Goal: Find specific page/section: Find specific page/section

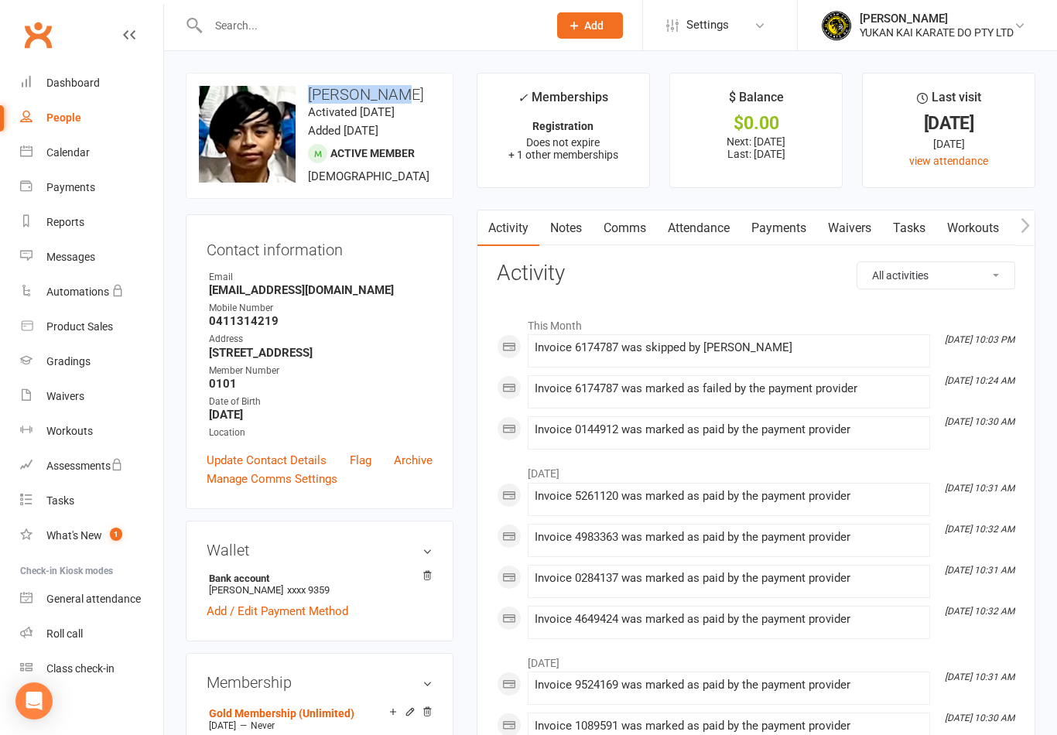
click at [439, 29] on input "text" at bounding box center [369, 26] width 333 height 22
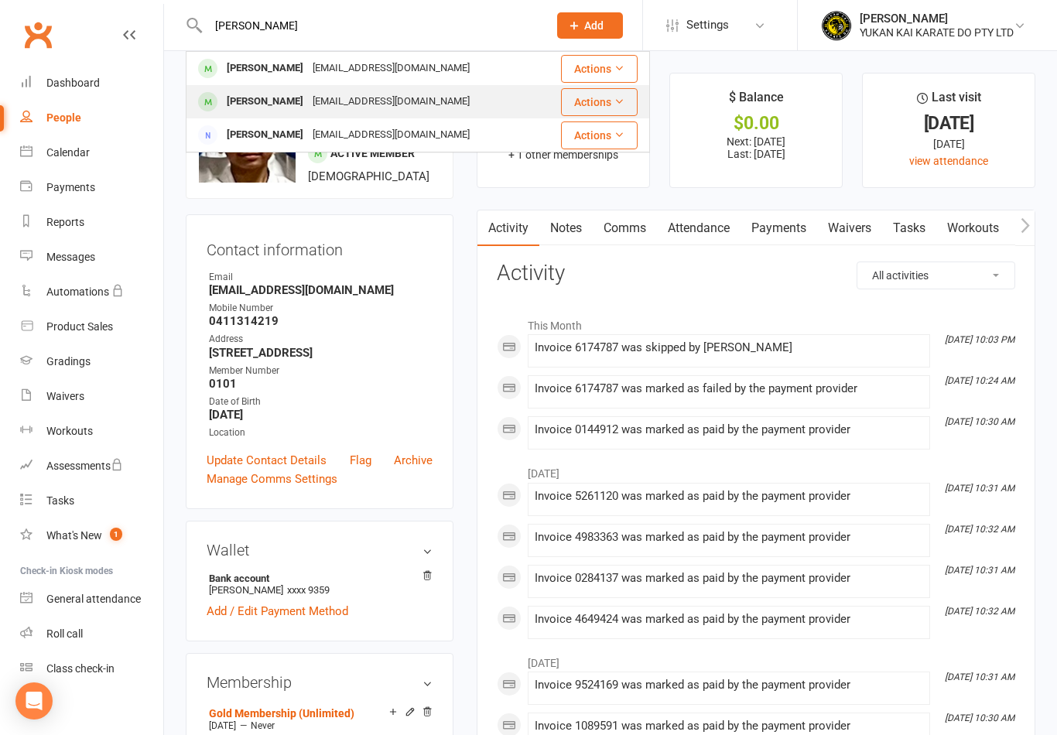
type input "[PERSON_NAME]"
click at [263, 107] on div "[PERSON_NAME]" at bounding box center [265, 102] width 86 height 22
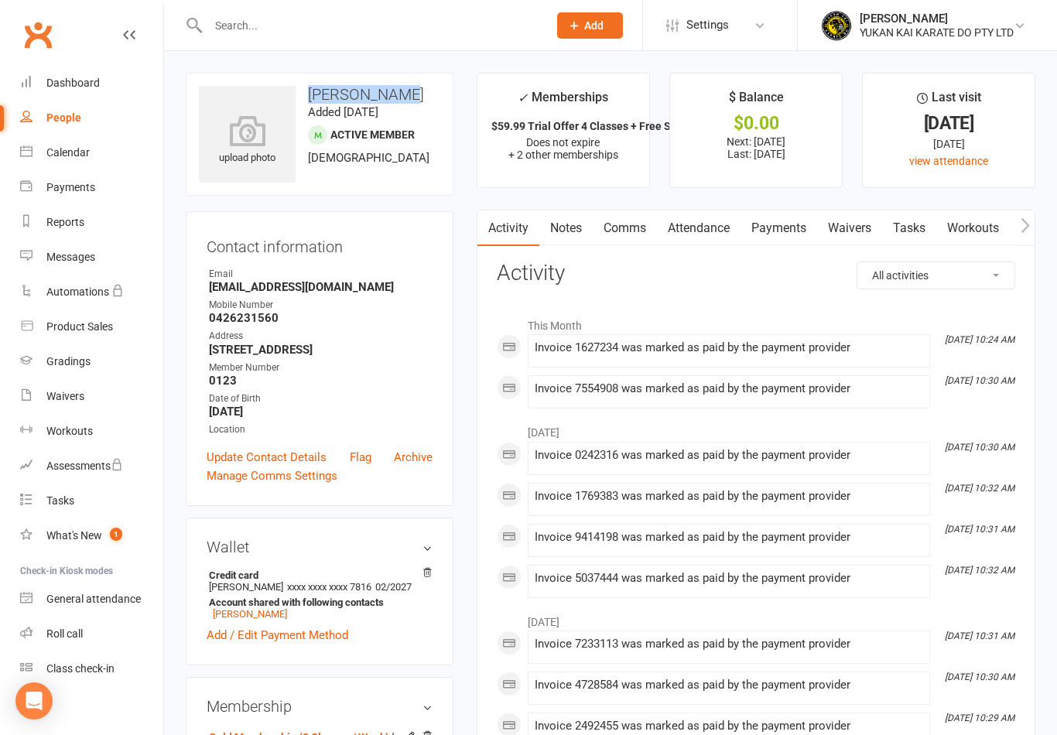
click at [401, 11] on div at bounding box center [361, 25] width 351 height 50
click at [398, 26] on input "text" at bounding box center [369, 26] width 333 height 22
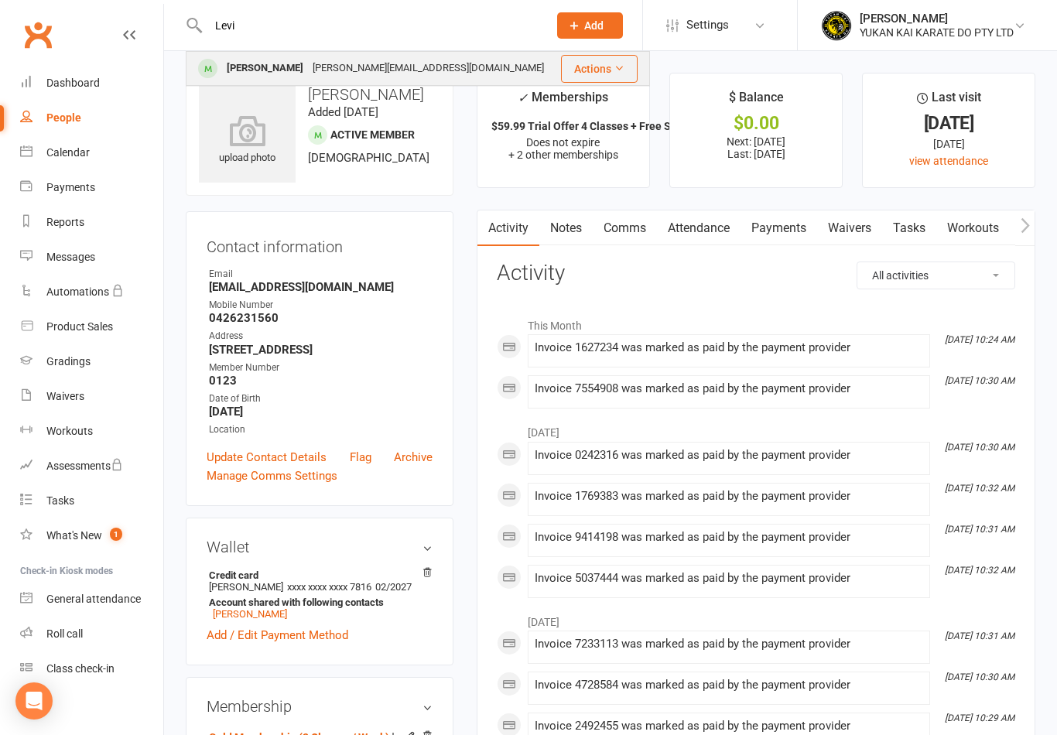
type input "Levi"
click at [308, 62] on div "[PERSON_NAME][EMAIL_ADDRESS][DOMAIN_NAME]" at bounding box center [428, 68] width 241 height 22
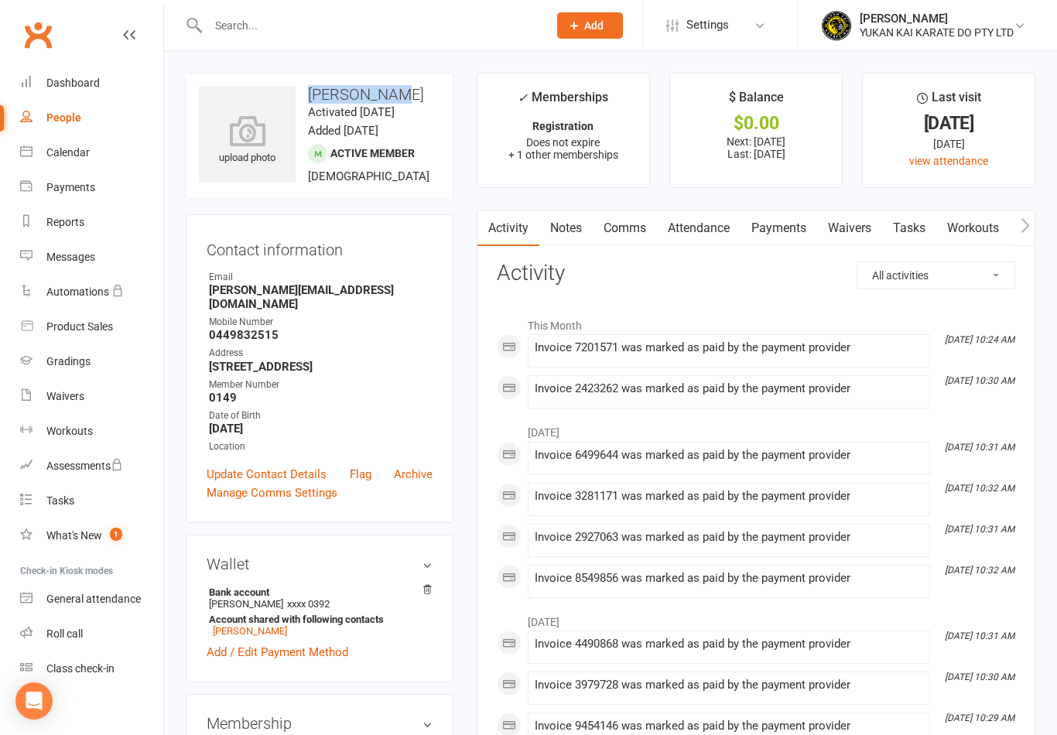
click at [392, 22] on input "text" at bounding box center [369, 26] width 333 height 22
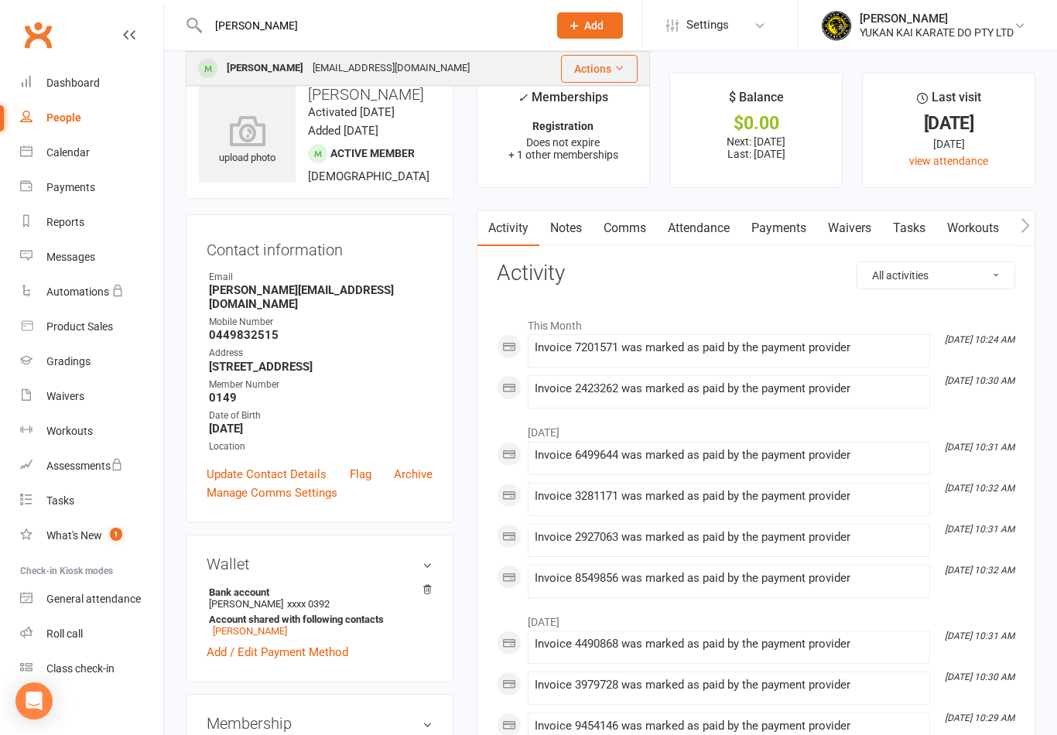
type input "[PERSON_NAME]"
click at [272, 70] on div "[PERSON_NAME]" at bounding box center [265, 68] width 86 height 22
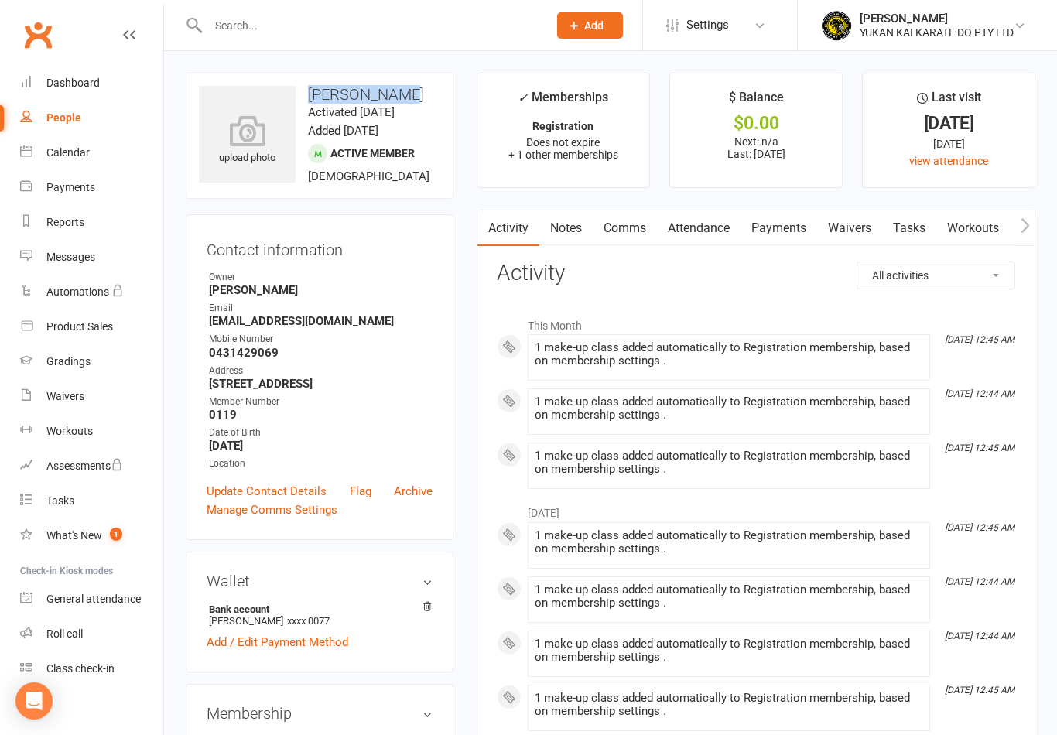
click at [393, 21] on input "text" at bounding box center [369, 26] width 333 height 22
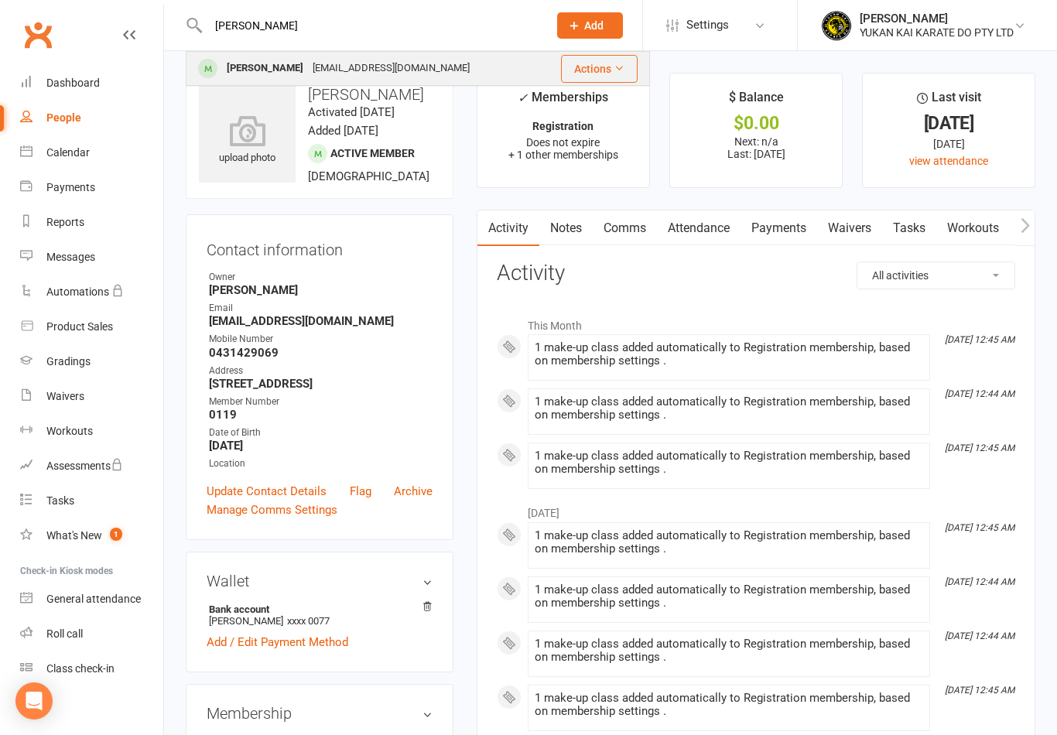
type input "[PERSON_NAME]"
click at [286, 69] on div "[PERSON_NAME]" at bounding box center [265, 68] width 86 height 22
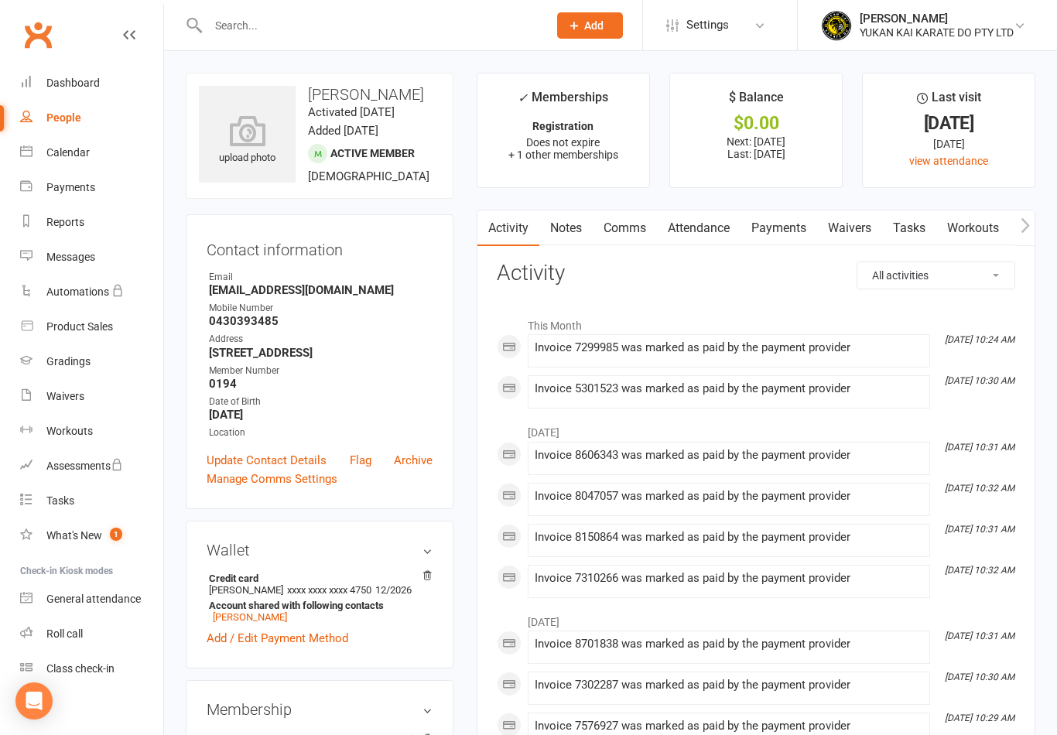
click at [377, 23] on input "text" at bounding box center [369, 26] width 333 height 22
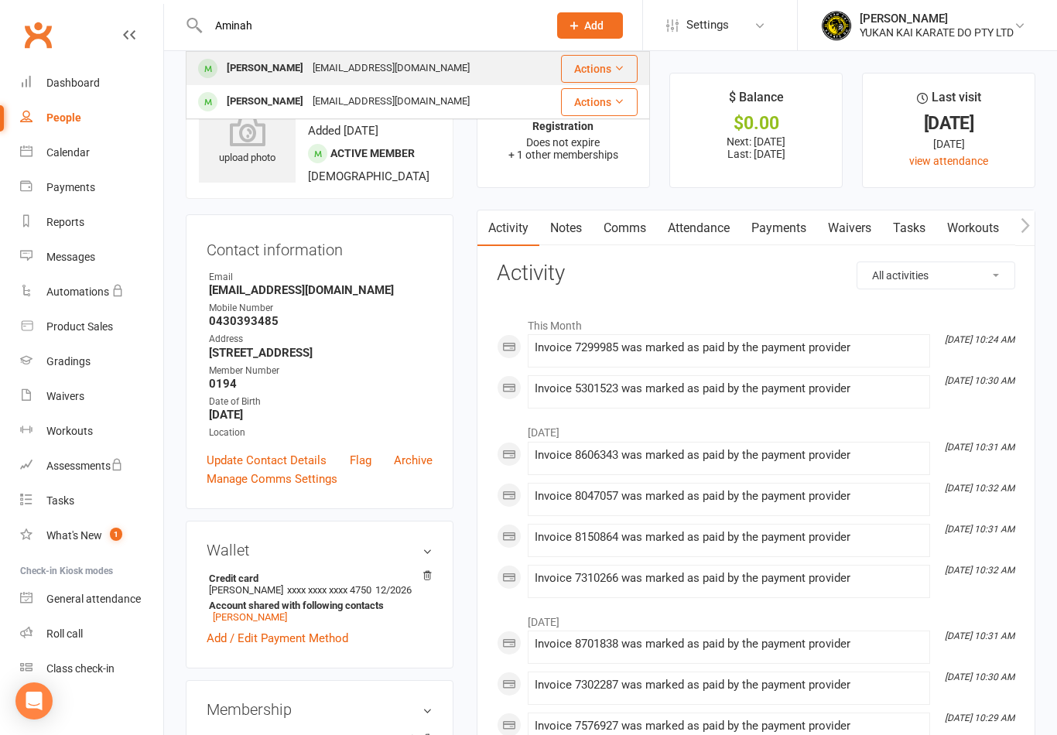
type input "Aminah"
click at [280, 65] on div "[PERSON_NAME]" at bounding box center [265, 68] width 86 height 22
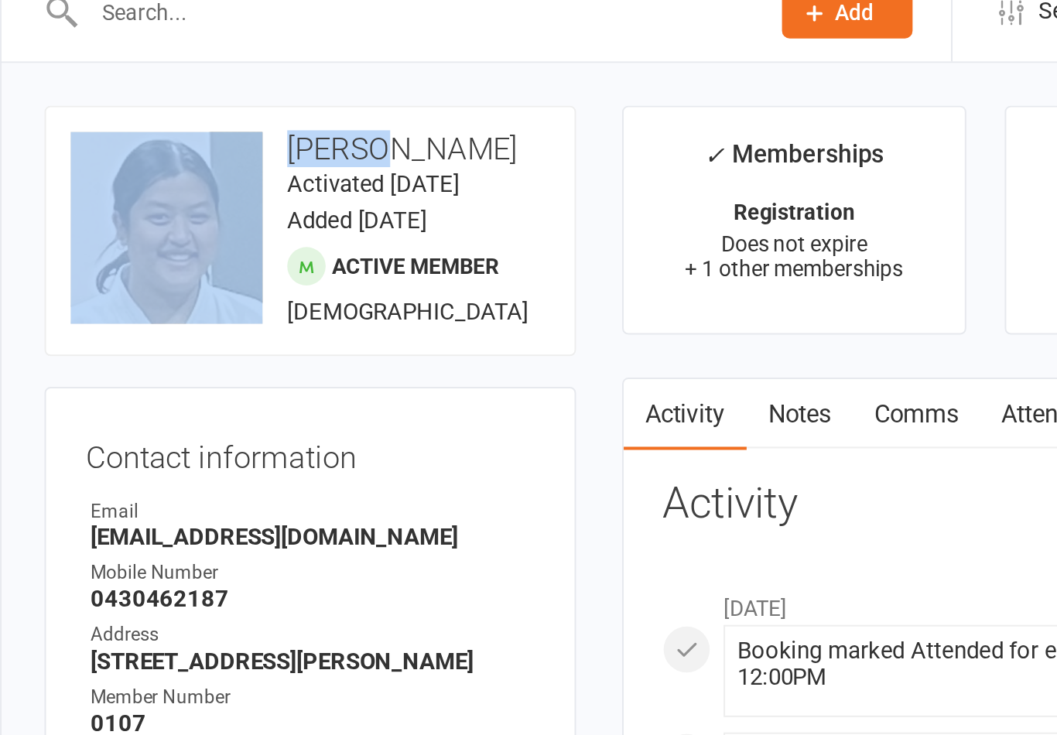
click at [244, 86] on h3 "[PERSON_NAME]" at bounding box center [319, 94] width 241 height 17
copy h3 "[PERSON_NAME]"
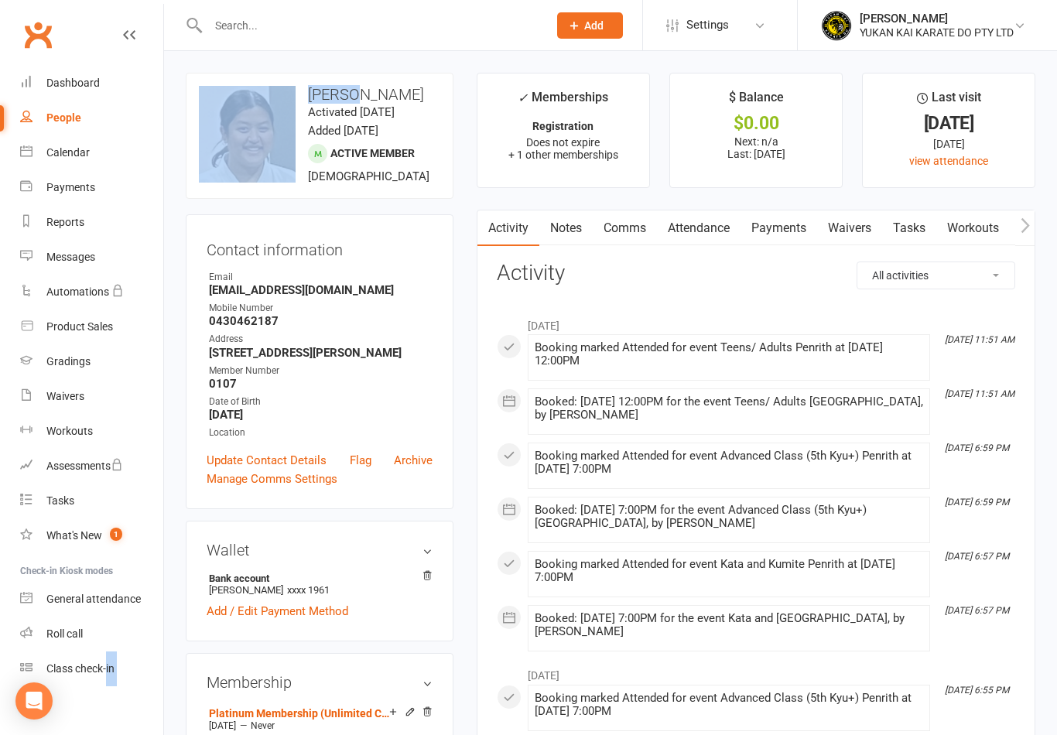
click at [344, 26] on input "text" at bounding box center [369, 26] width 333 height 22
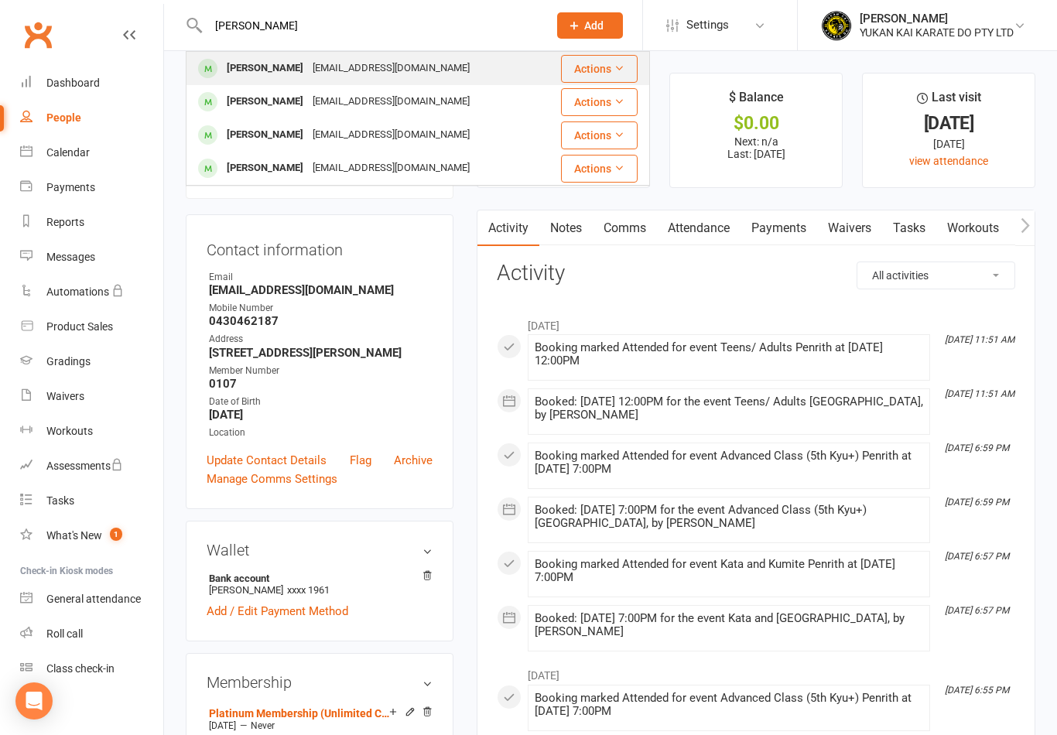
type input "[PERSON_NAME]"
click at [262, 67] on div "[PERSON_NAME]" at bounding box center [265, 68] width 86 height 22
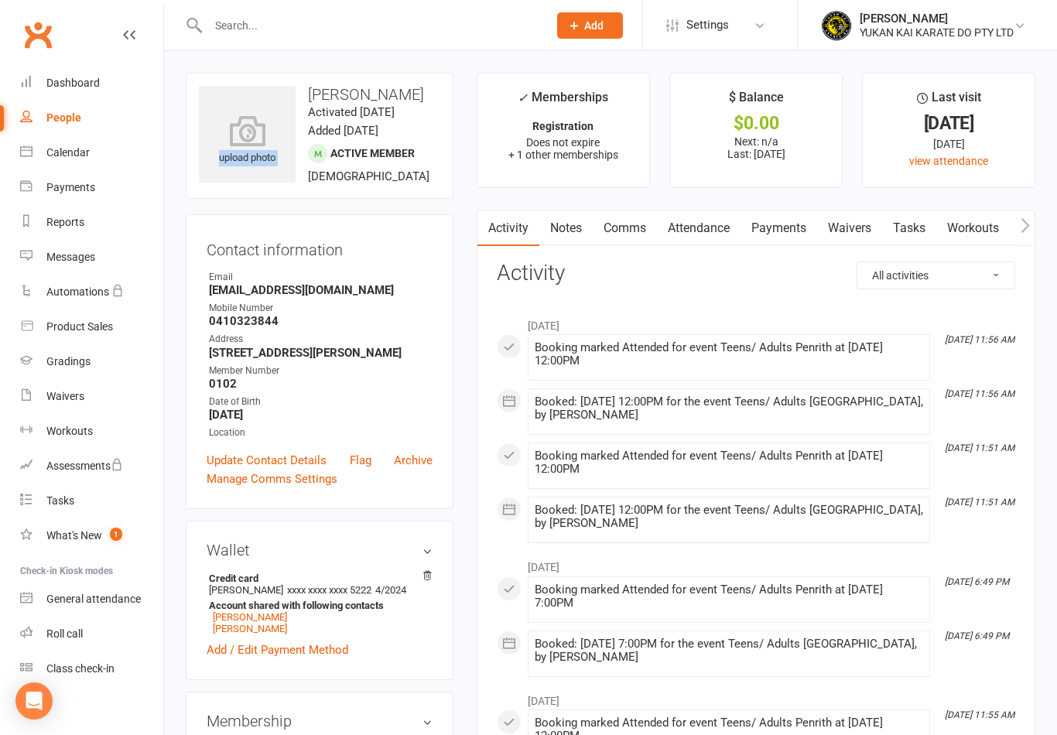
click at [371, 25] on input "text" at bounding box center [369, 26] width 333 height 22
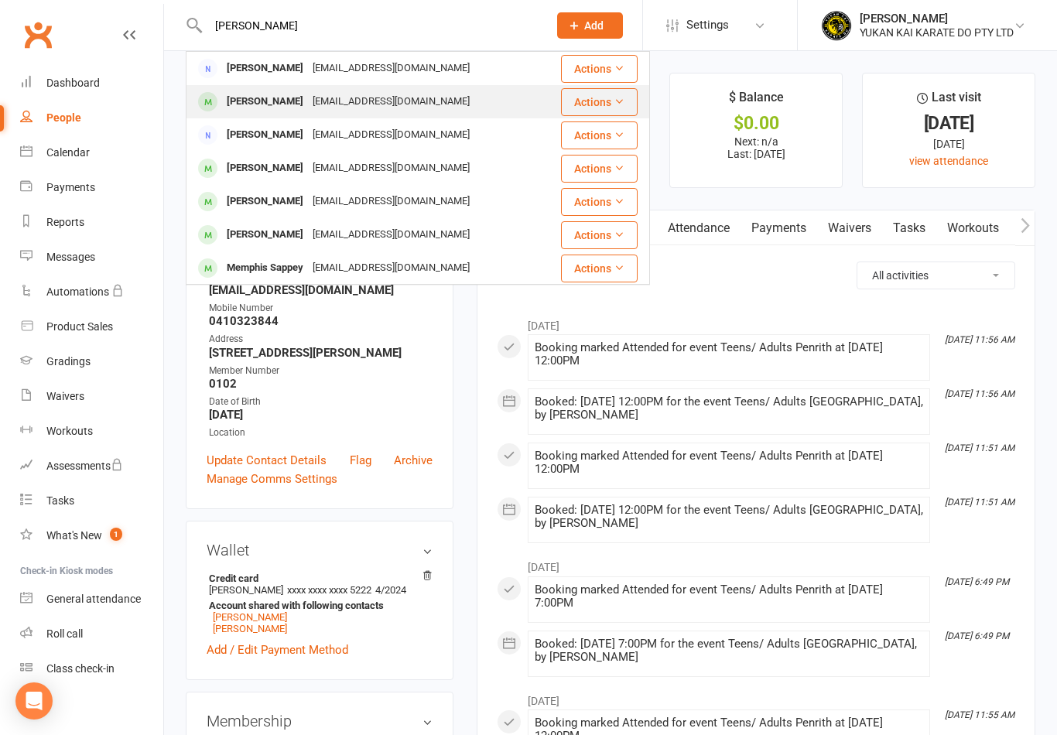
type input "[PERSON_NAME]"
click at [262, 106] on div "[PERSON_NAME]" at bounding box center [265, 102] width 86 height 22
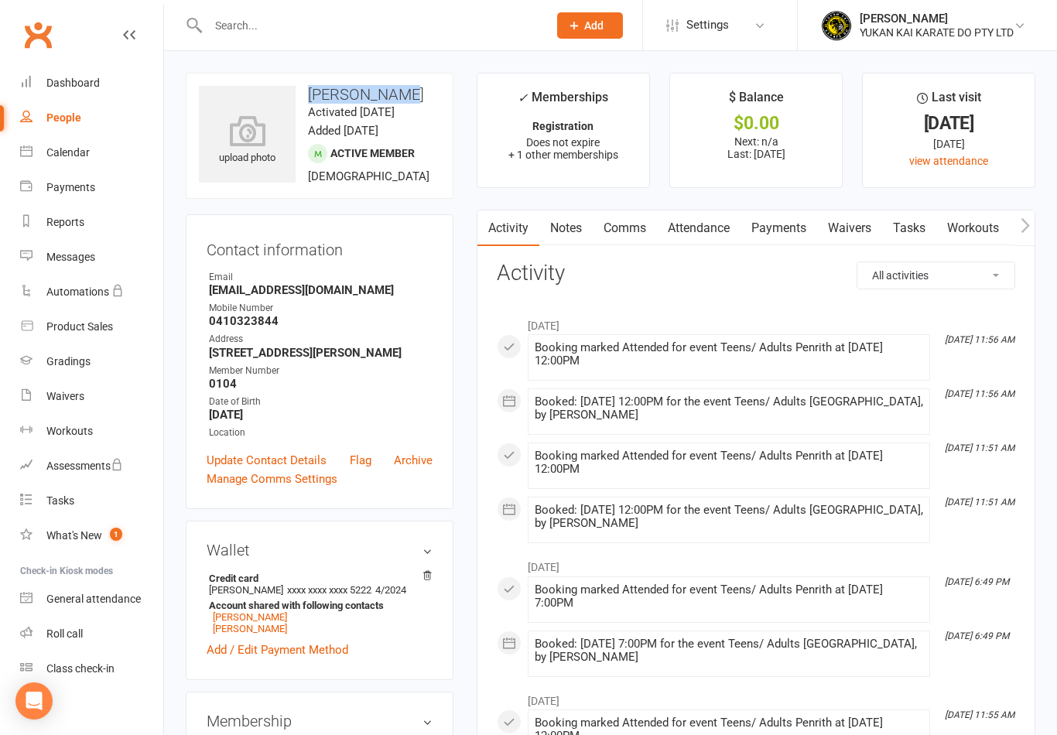
click at [351, 21] on input "text" at bounding box center [369, 26] width 333 height 22
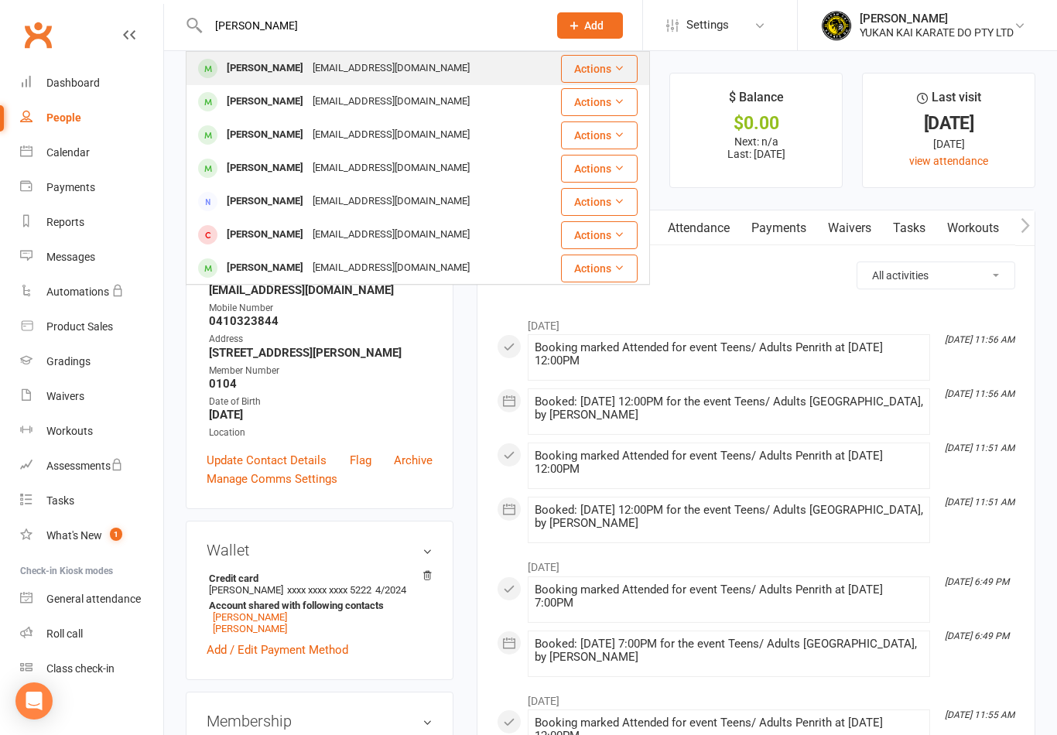
type input "[PERSON_NAME]"
click at [287, 70] on div "[PERSON_NAME]" at bounding box center [265, 68] width 86 height 22
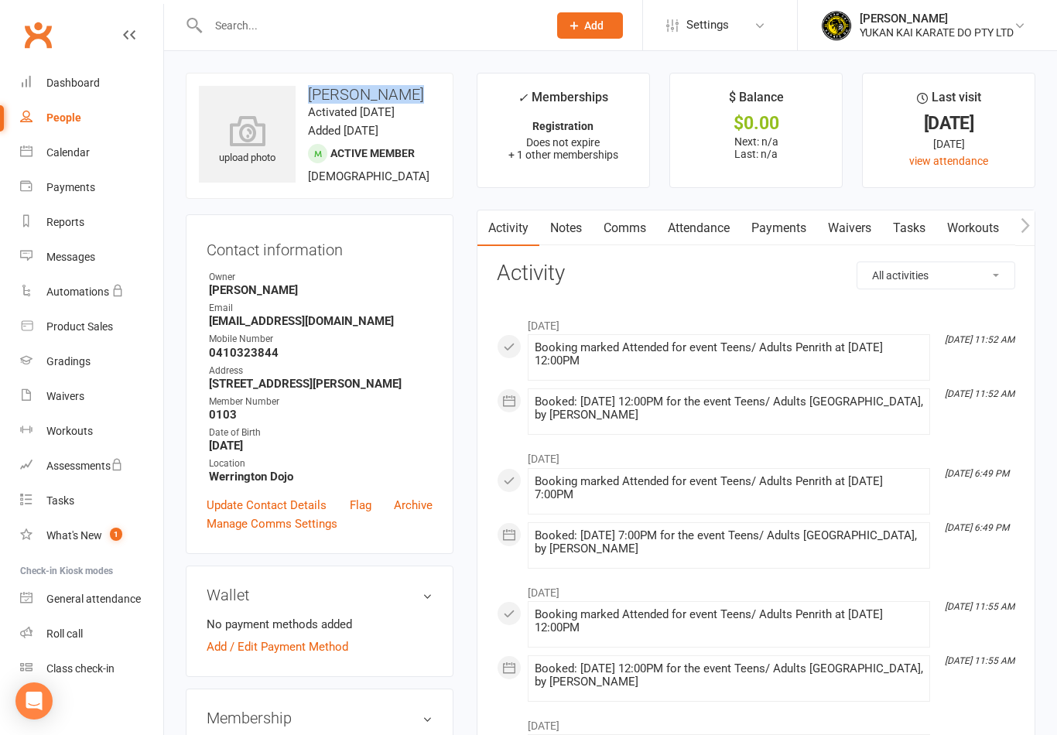
click at [347, 28] on input "text" at bounding box center [369, 26] width 333 height 22
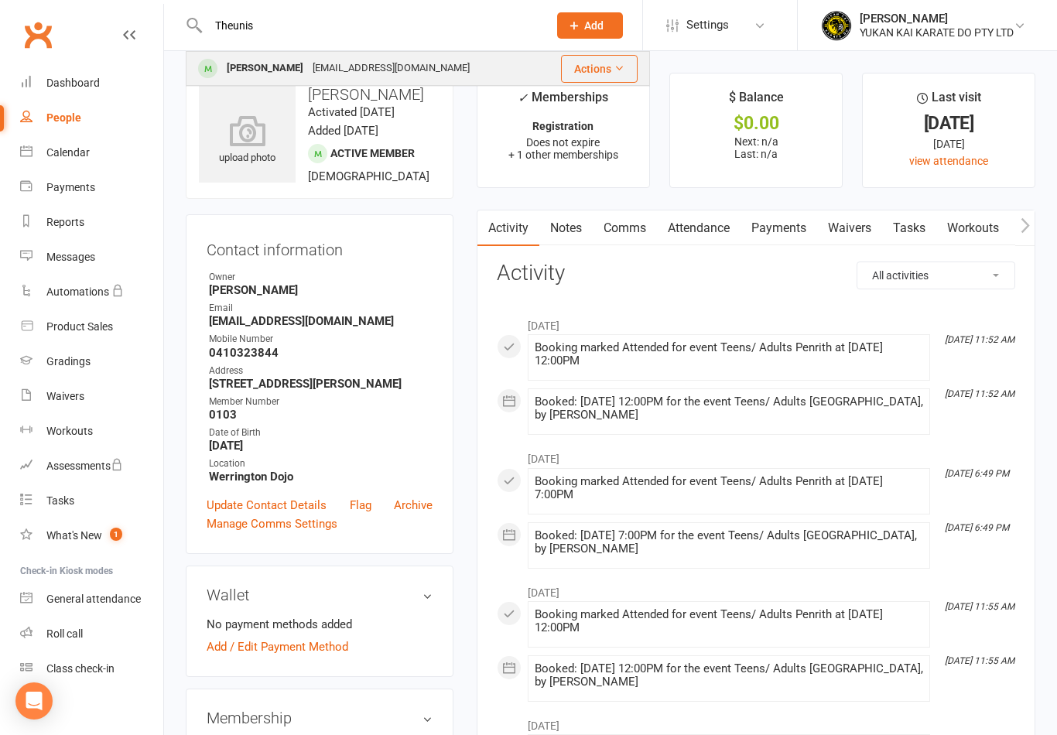
type input "Theunis"
click at [266, 68] on div "[PERSON_NAME]" at bounding box center [265, 68] width 86 height 22
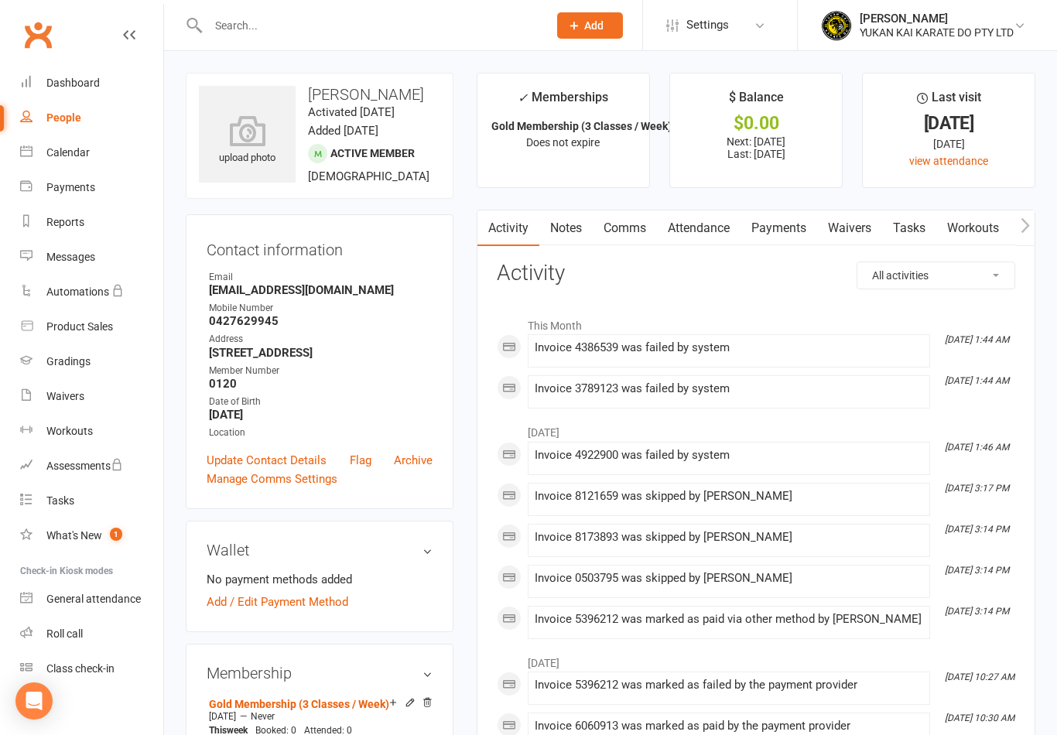
click at [350, 22] on input "text" at bounding box center [369, 26] width 333 height 22
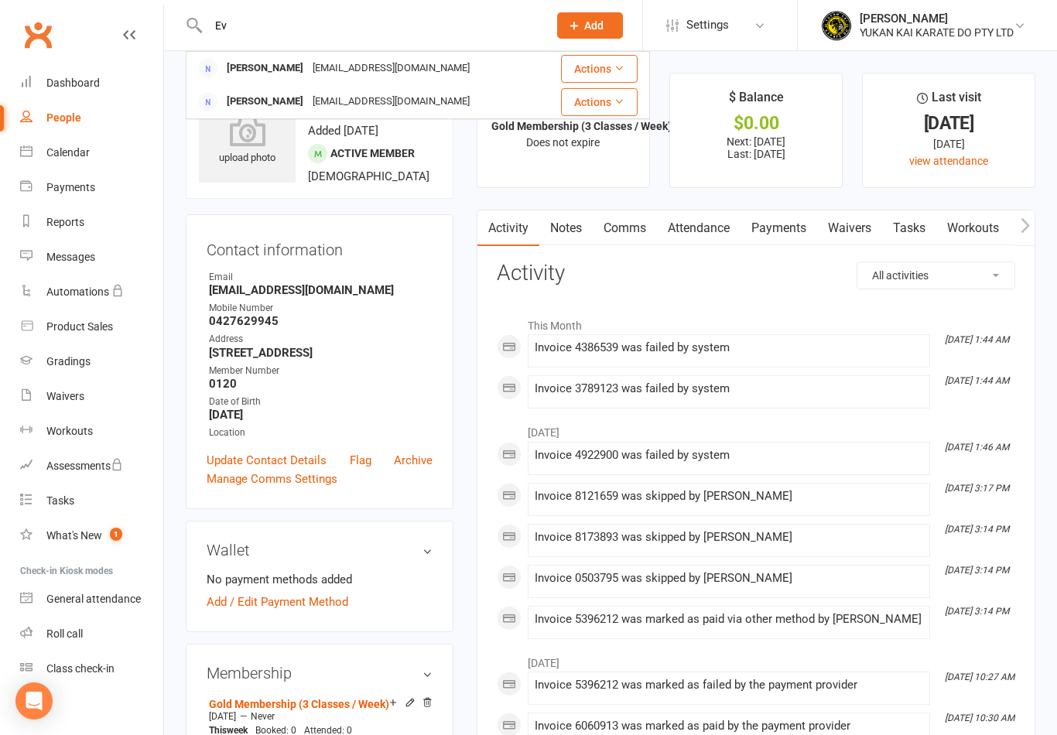
type input "E"
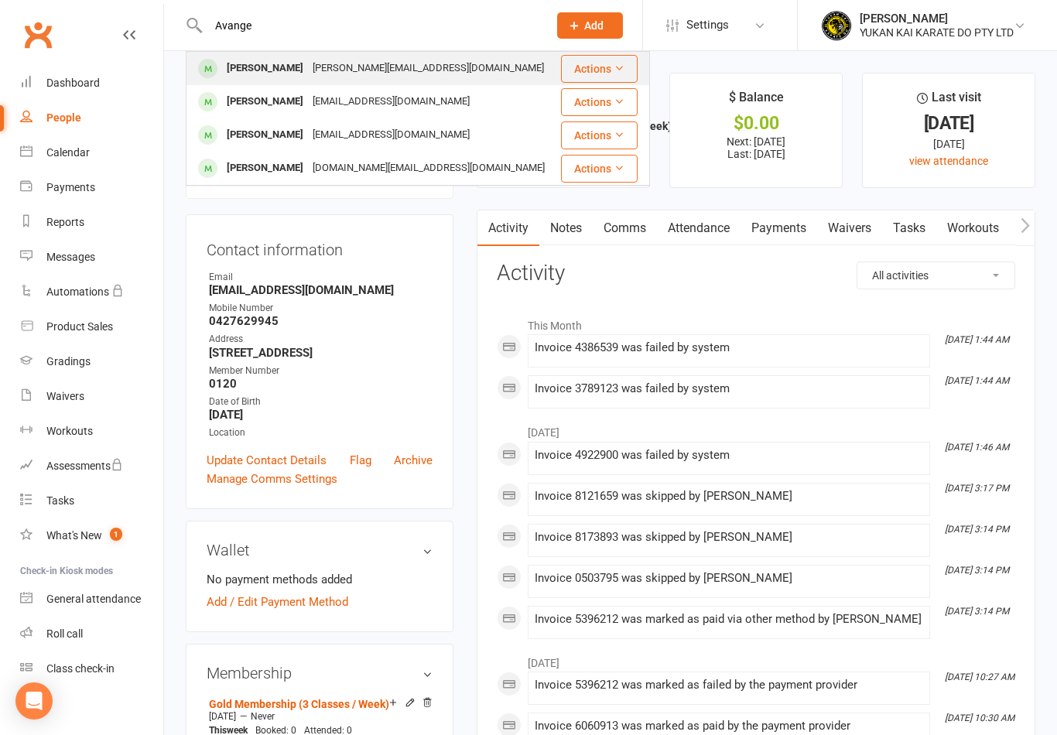
type input "Avange"
click at [306, 67] on div "[PERSON_NAME]" at bounding box center [265, 68] width 86 height 22
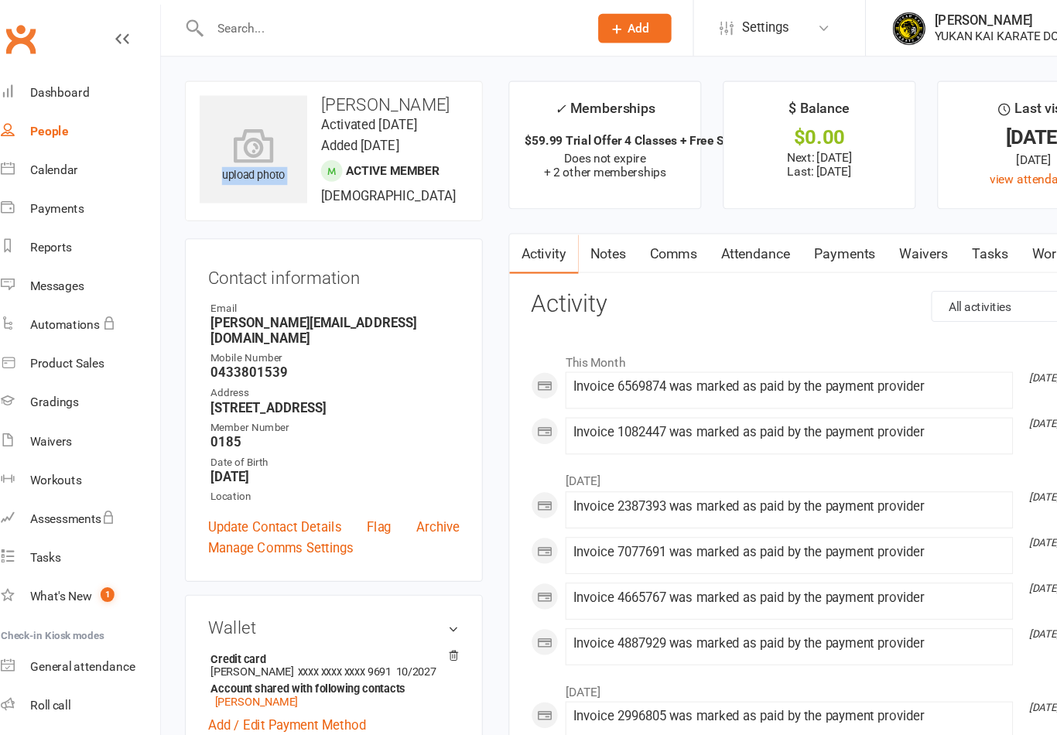
click at [337, 21] on input "text" at bounding box center [369, 26] width 333 height 22
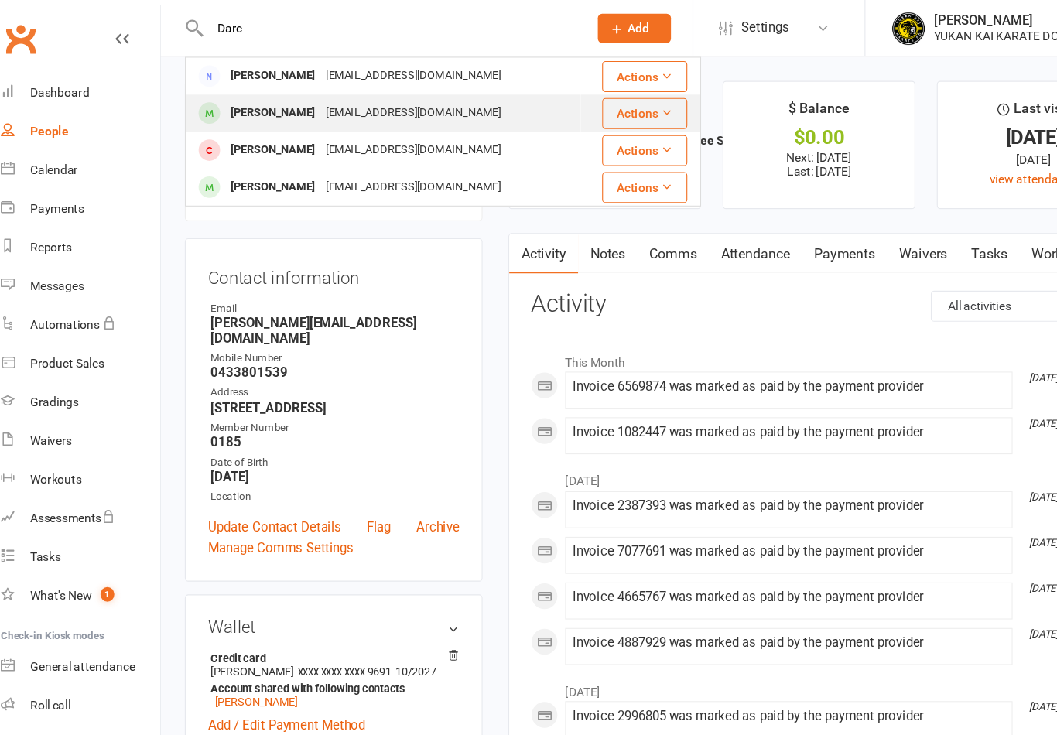
type input "Darc"
click at [235, 102] on div "[PERSON_NAME]" at bounding box center [265, 102] width 86 height 22
